Goal: Find specific page/section: Find specific page/section

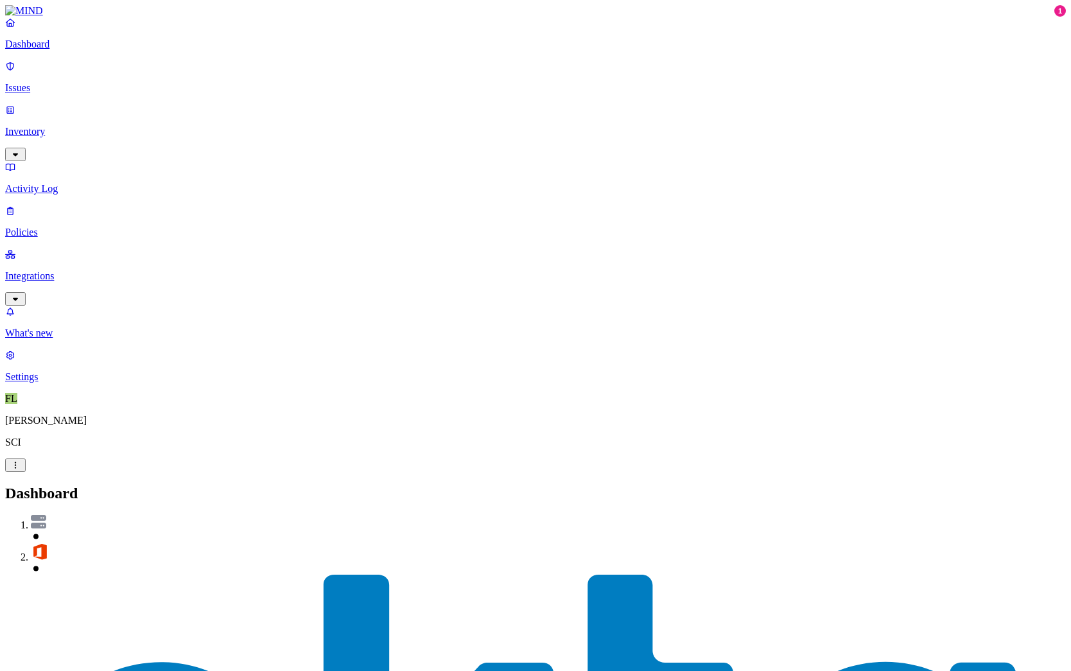
click at [51, 126] on p "Inventory" at bounding box center [535, 132] width 1061 height 12
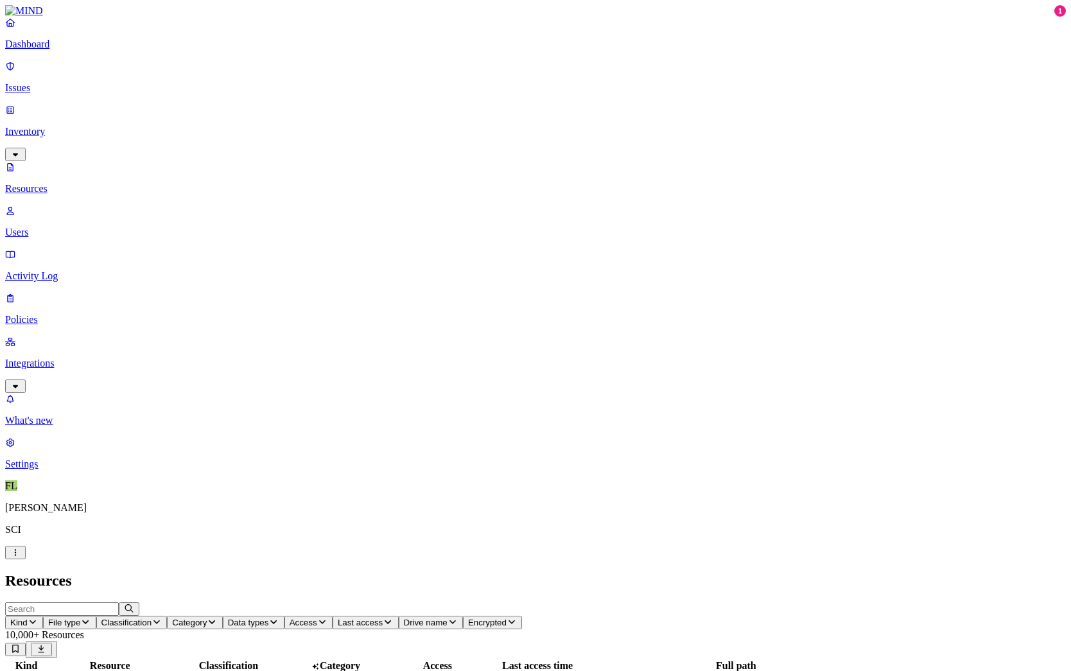
click at [38, 618] on icon "button" at bounding box center [33, 622] width 10 height 8
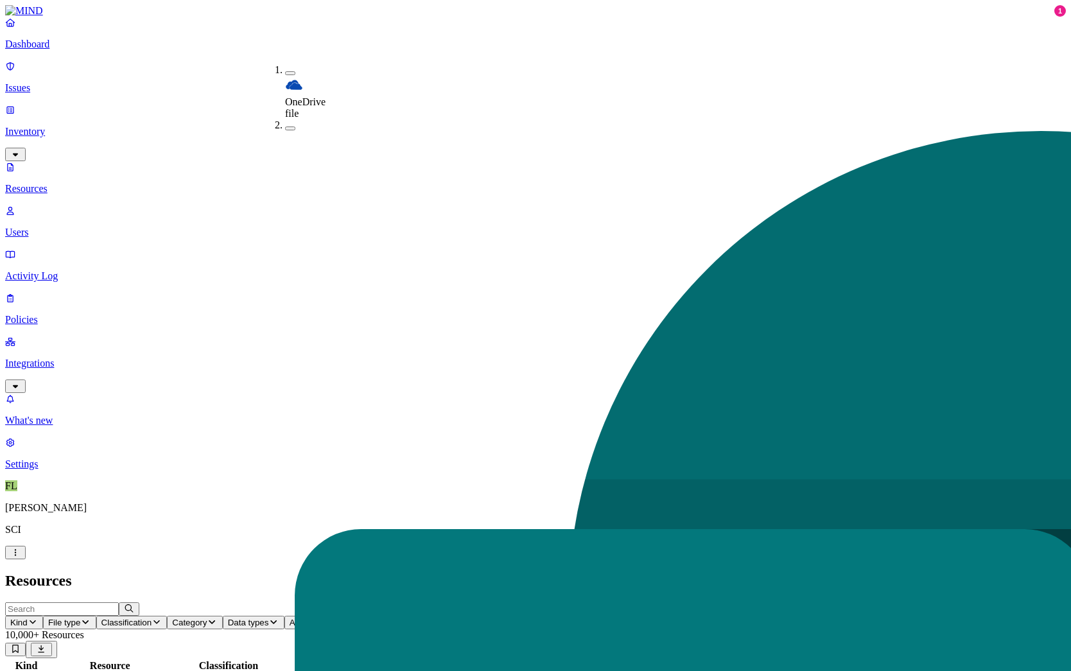
click at [396, 572] on header "Resources" at bounding box center [535, 580] width 1061 height 17
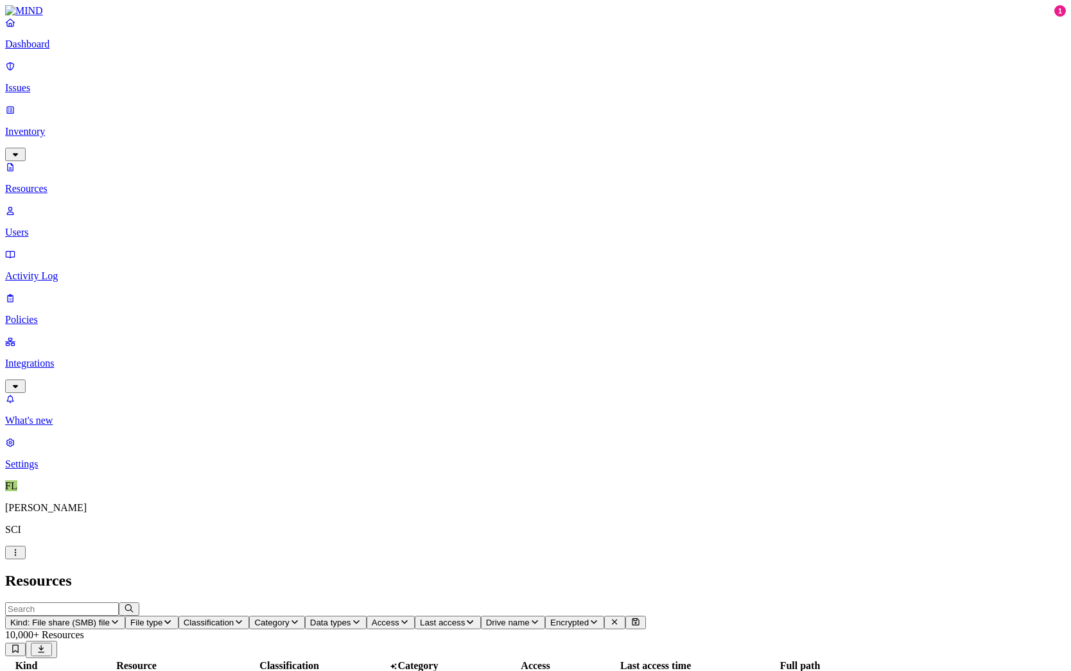
click at [362, 618] on icon "button" at bounding box center [356, 622] width 10 height 8
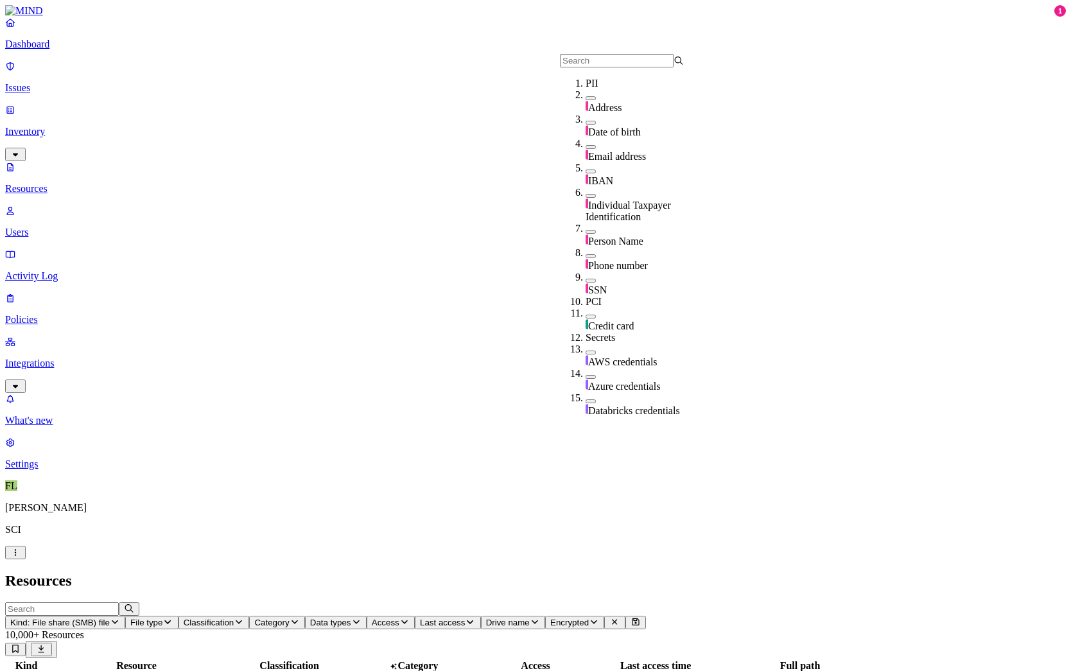
click at [586, 279] on button "button" at bounding box center [591, 281] width 10 height 4
click at [624, 572] on header "Resources" at bounding box center [535, 580] width 1061 height 17
